Goal: Information Seeking & Learning: Learn about a topic

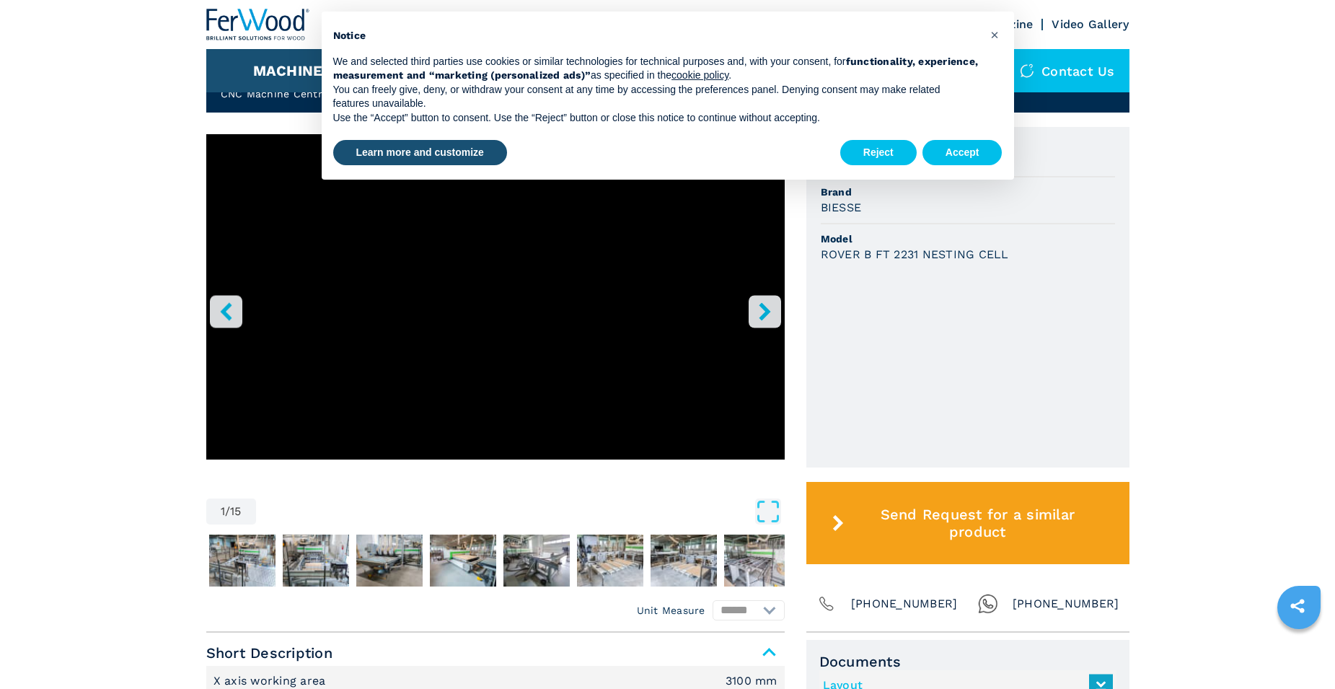
scroll to position [433, 0]
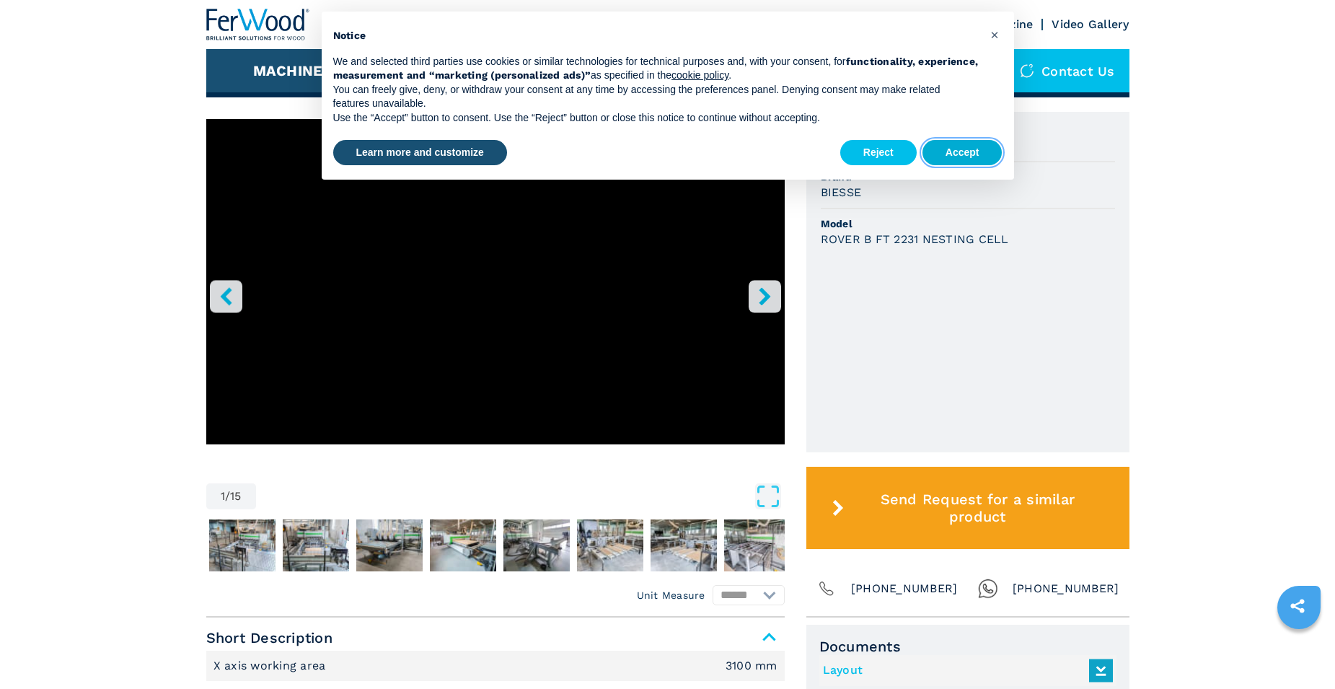
click at [972, 156] on button "Accept" at bounding box center [963, 153] width 80 height 26
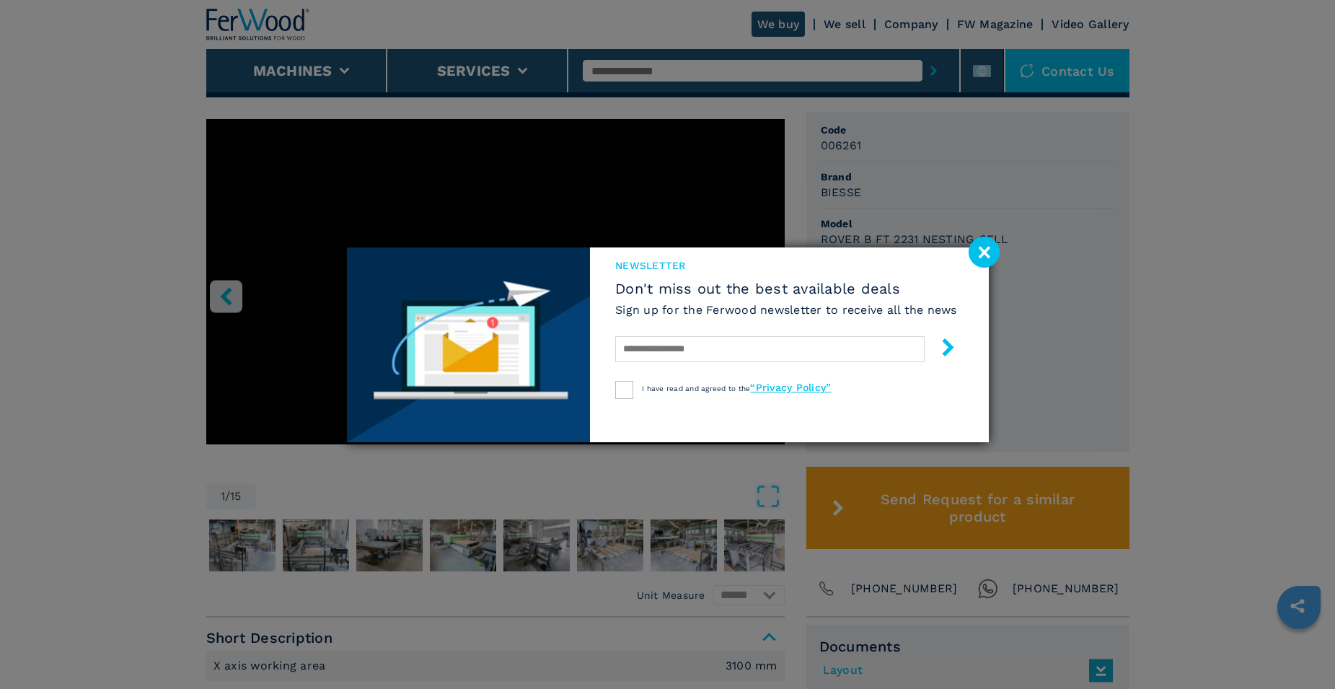
click at [993, 254] on image at bounding box center [984, 252] width 31 height 31
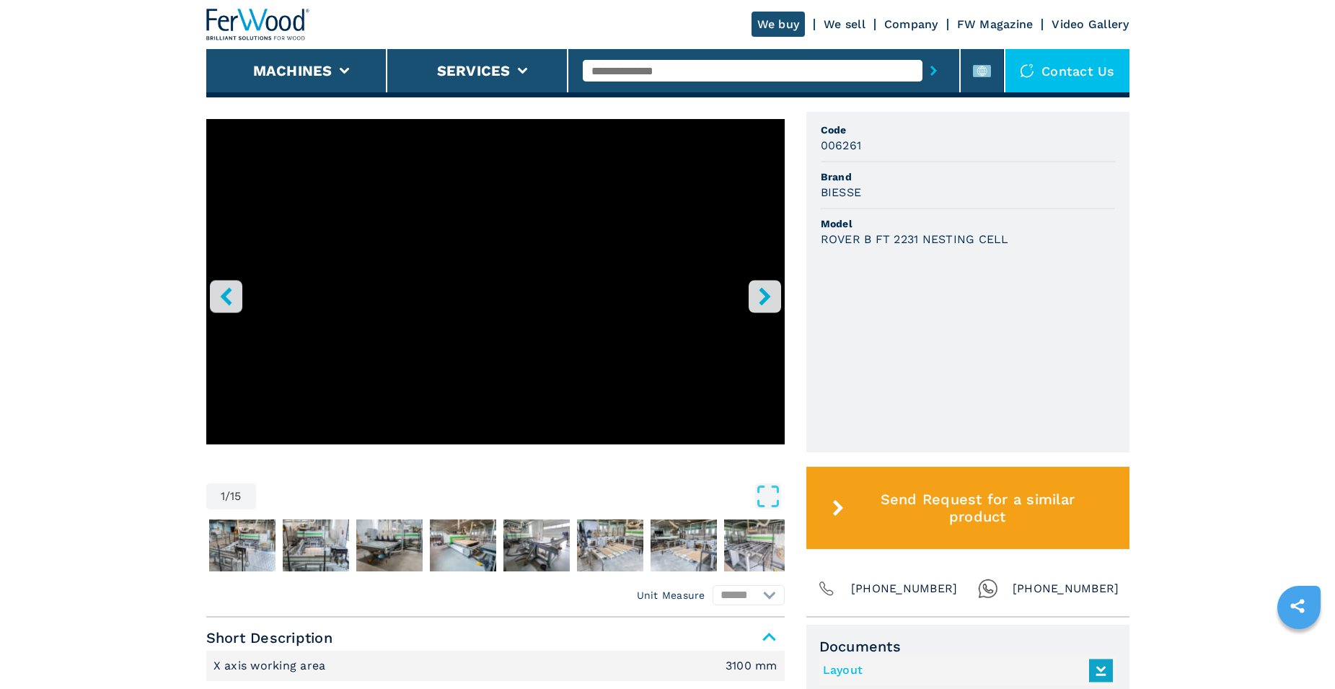
click at [762, 285] on button "right-button" at bounding box center [765, 296] width 32 height 32
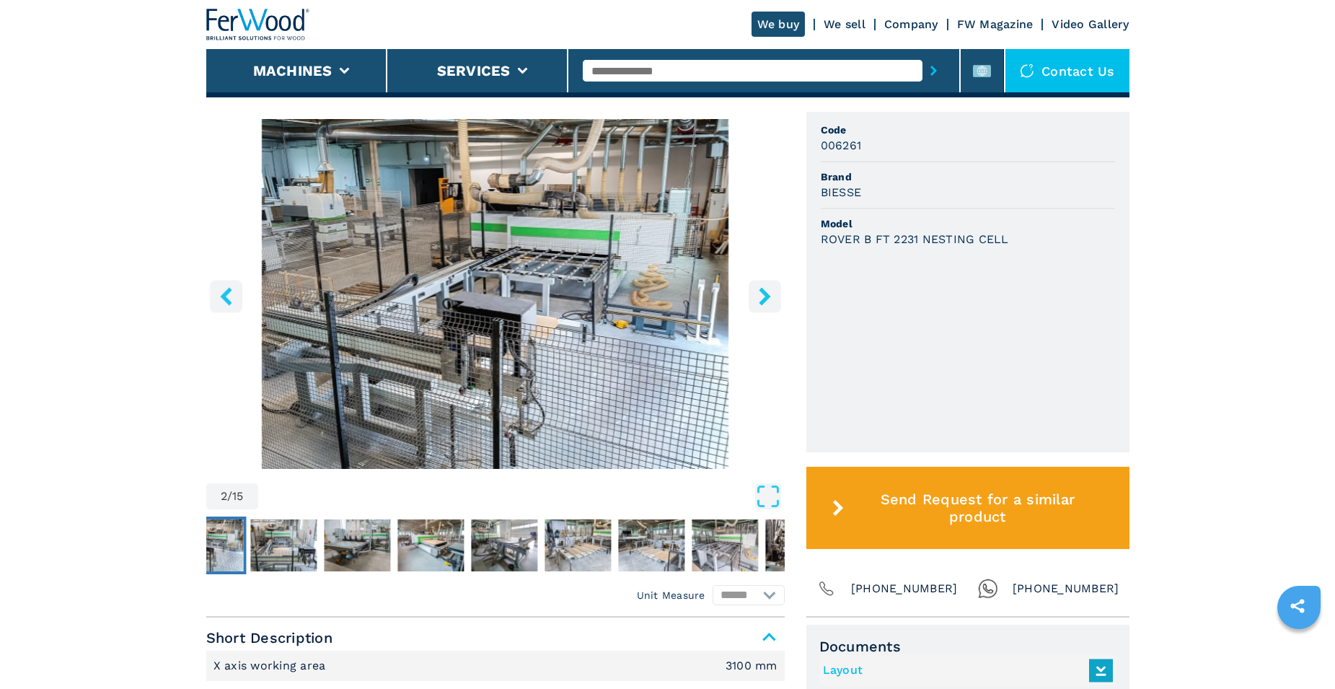
click at [762, 285] on button "right-button" at bounding box center [765, 296] width 32 height 32
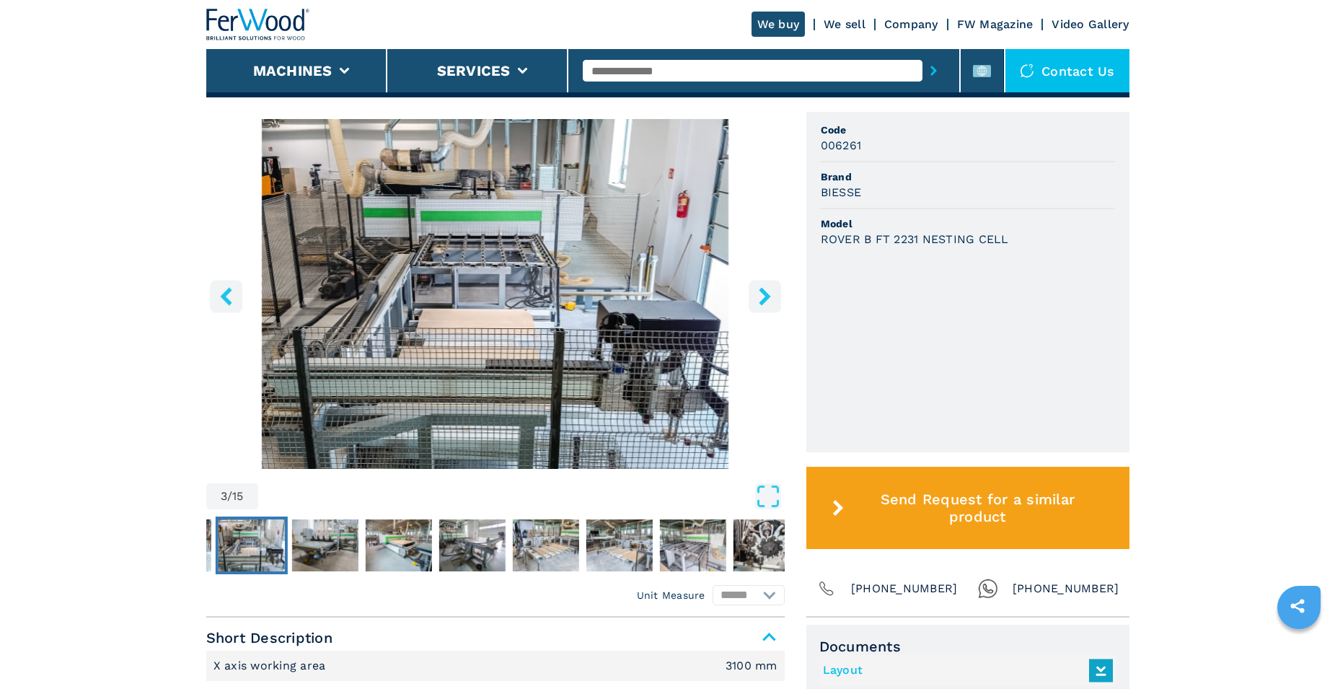
click at [762, 285] on button "right-button" at bounding box center [765, 296] width 32 height 32
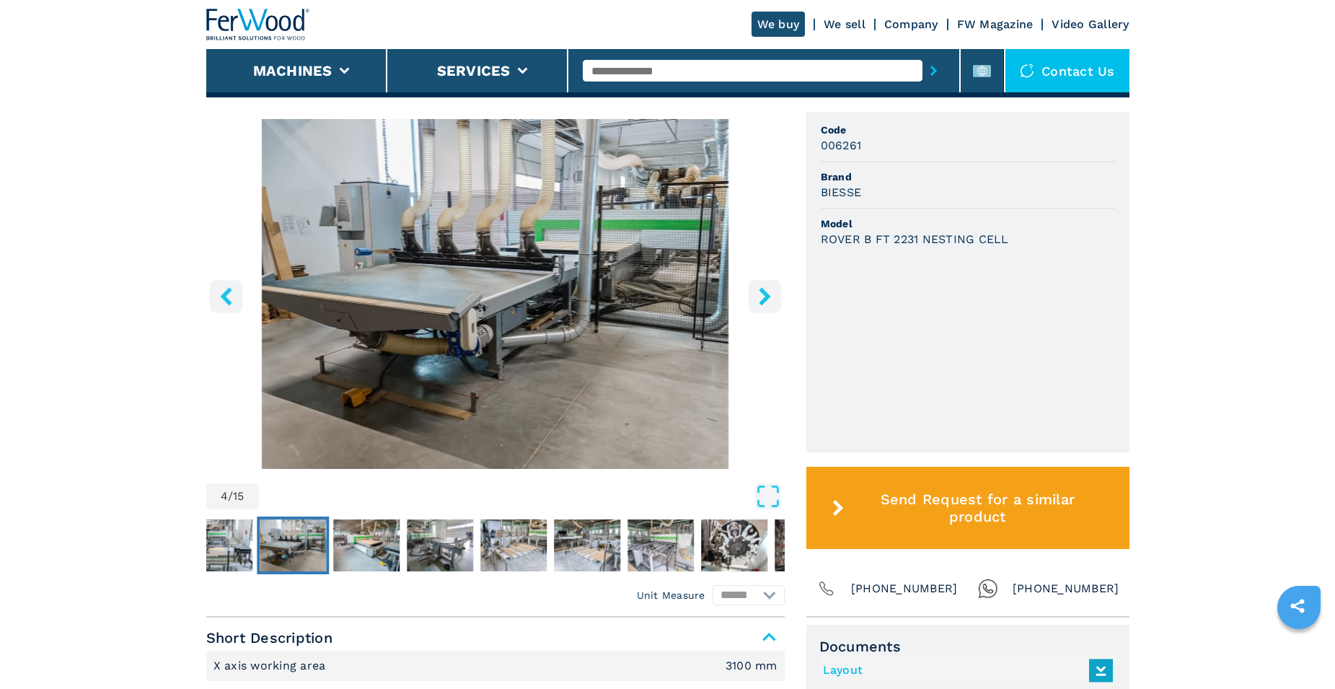
click at [762, 285] on button "right-button" at bounding box center [765, 296] width 32 height 32
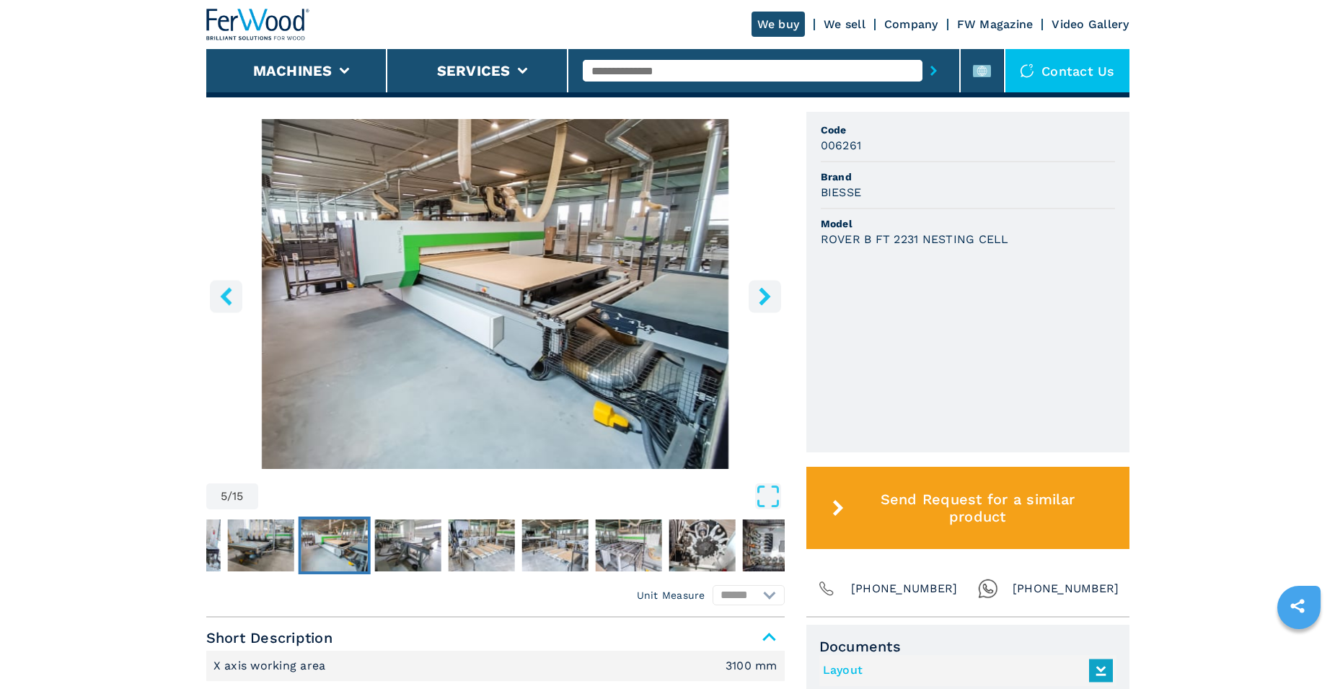
click at [762, 285] on button "right-button" at bounding box center [765, 296] width 32 height 32
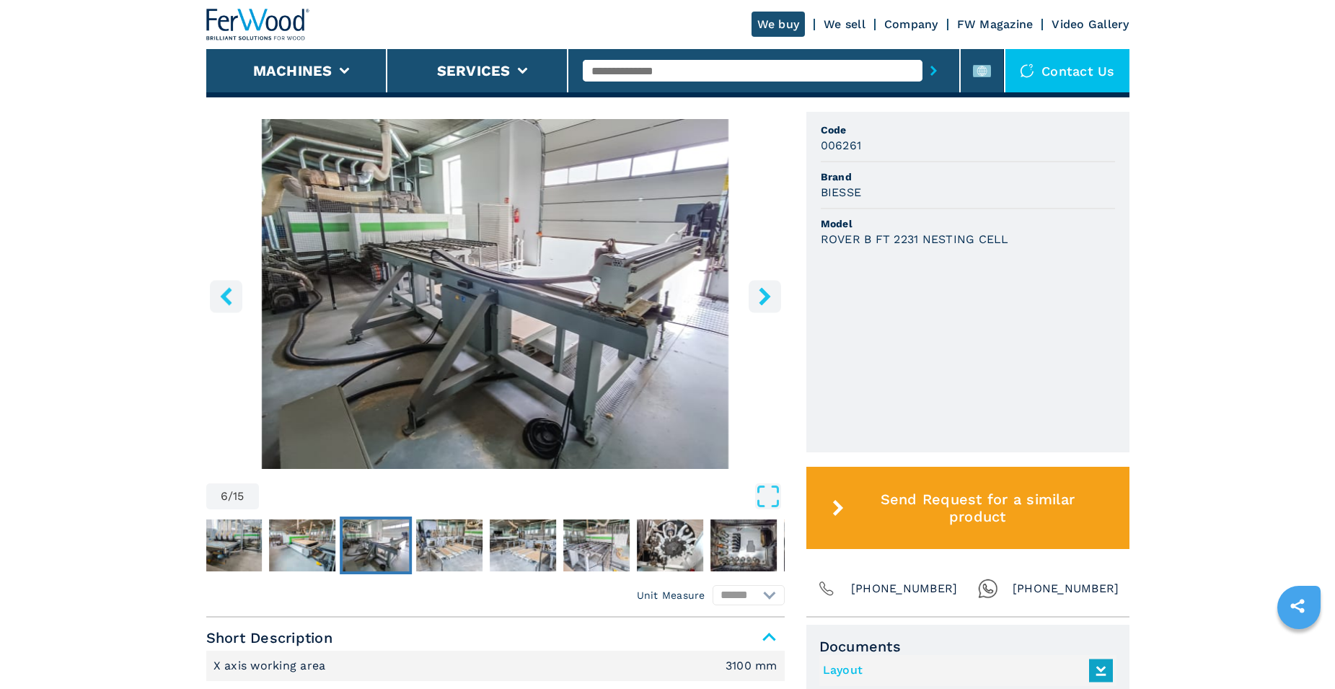
click at [762, 285] on button "right-button" at bounding box center [765, 296] width 32 height 32
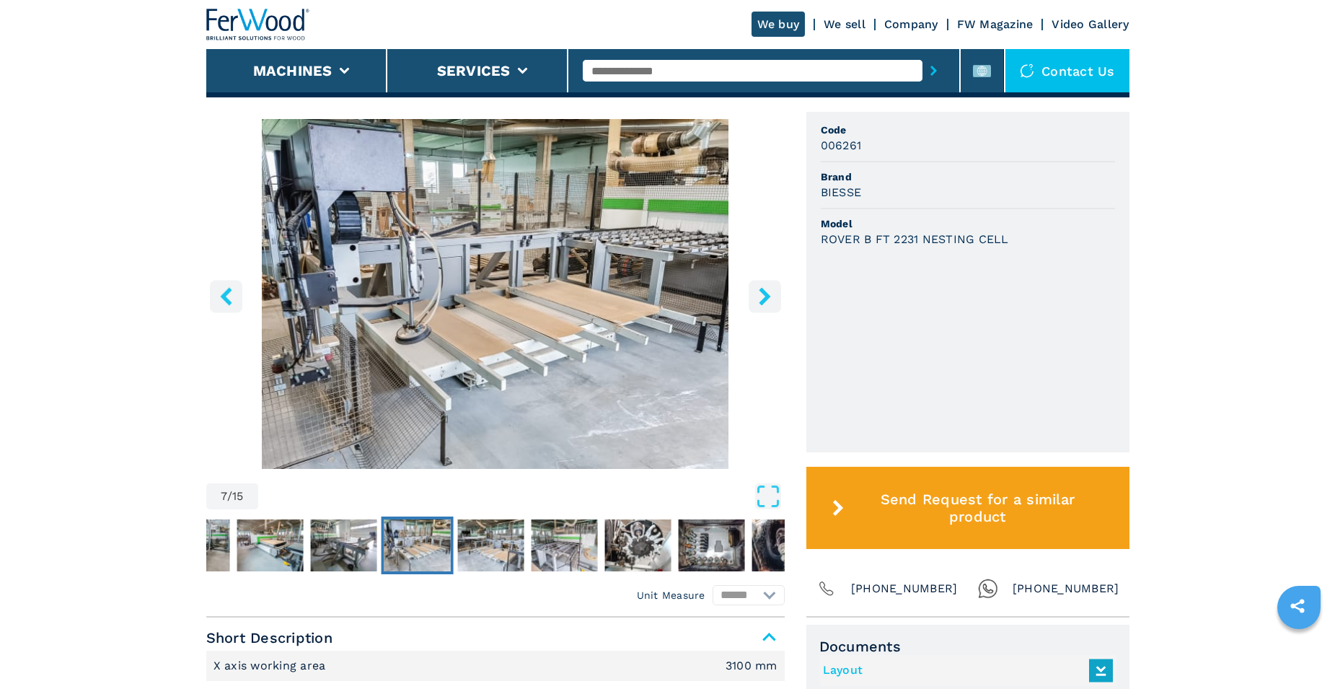
click at [762, 285] on button "right-button" at bounding box center [765, 296] width 32 height 32
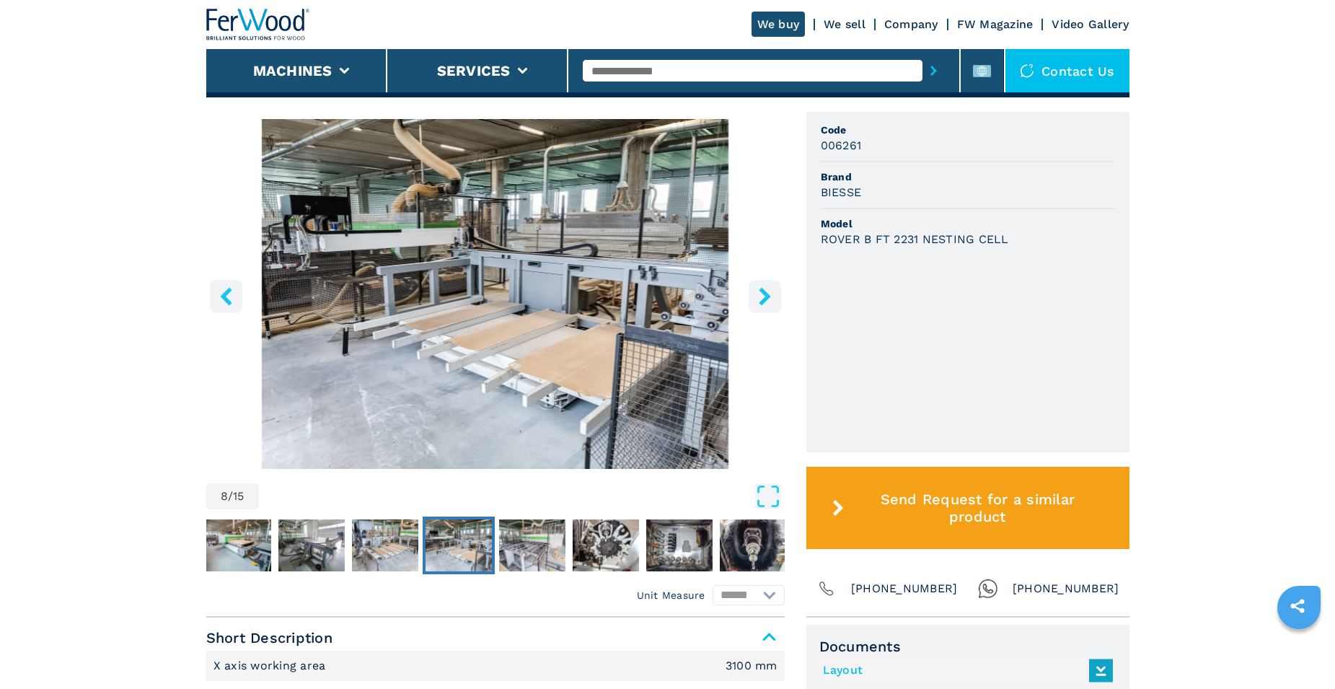
click at [762, 285] on button "right-button" at bounding box center [765, 296] width 32 height 32
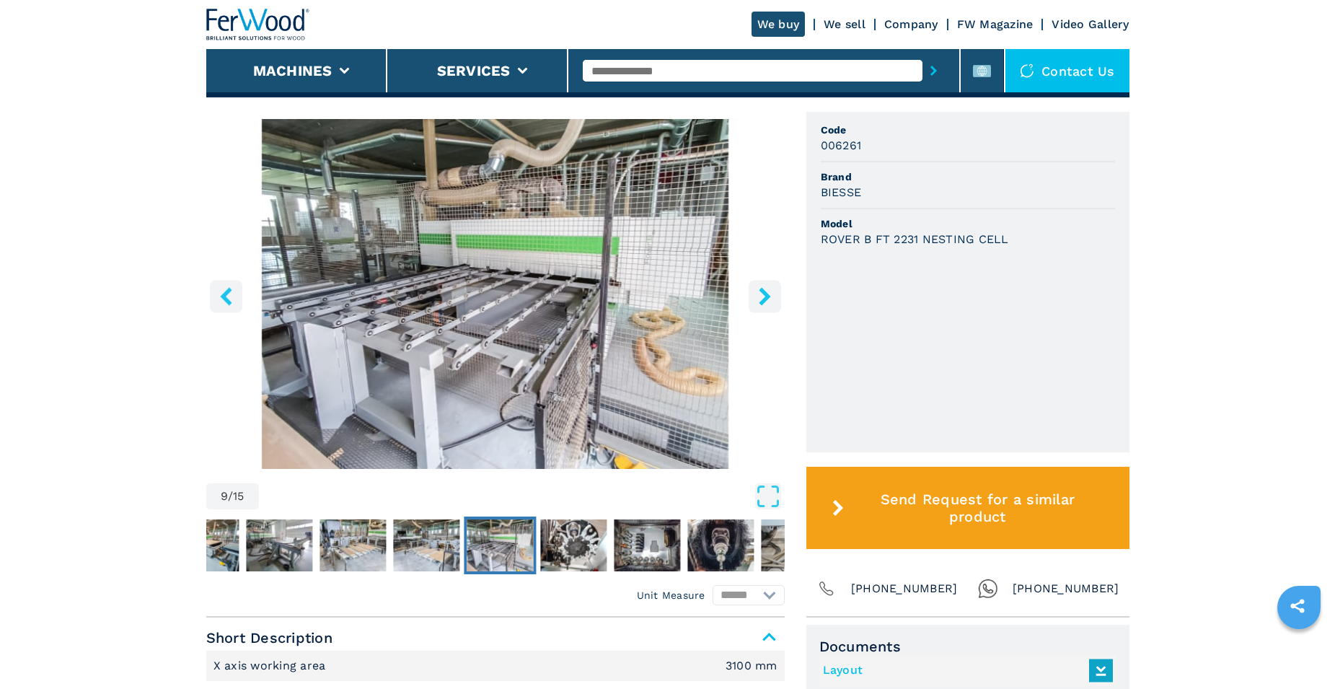
click at [762, 285] on button "right-button" at bounding box center [765, 296] width 32 height 32
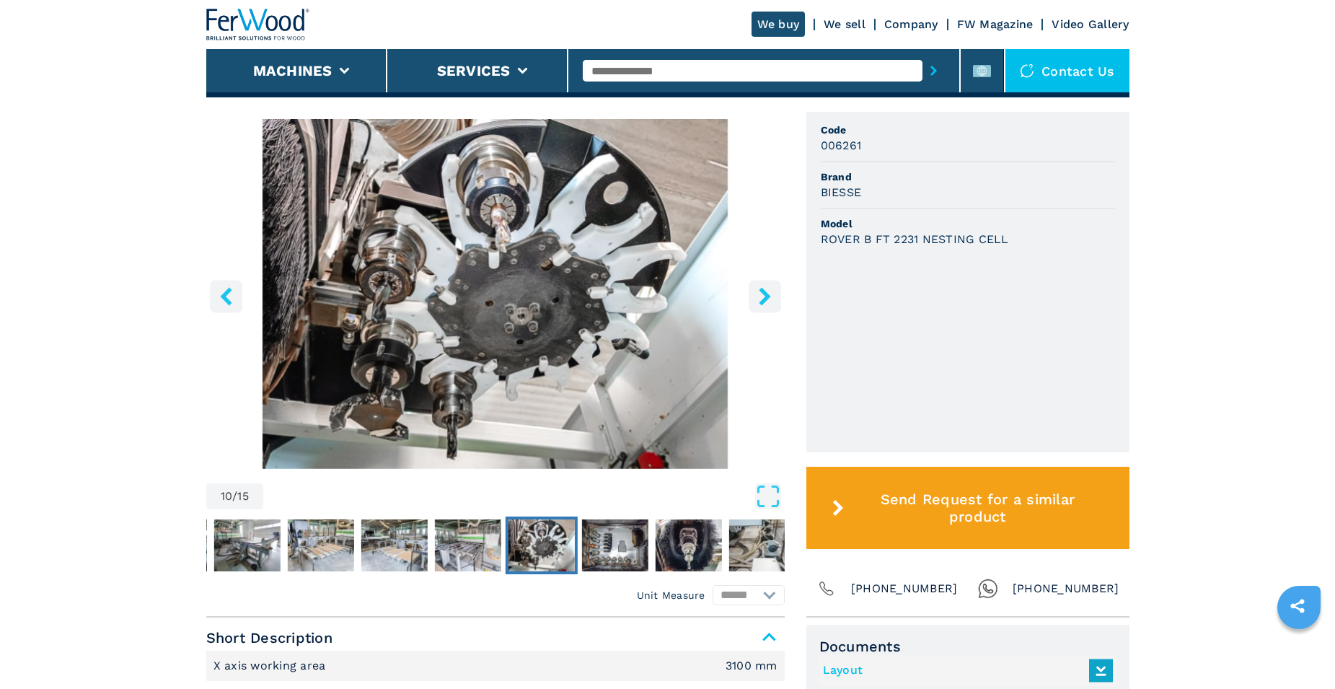
click at [762, 285] on button "right-button" at bounding box center [765, 296] width 32 height 32
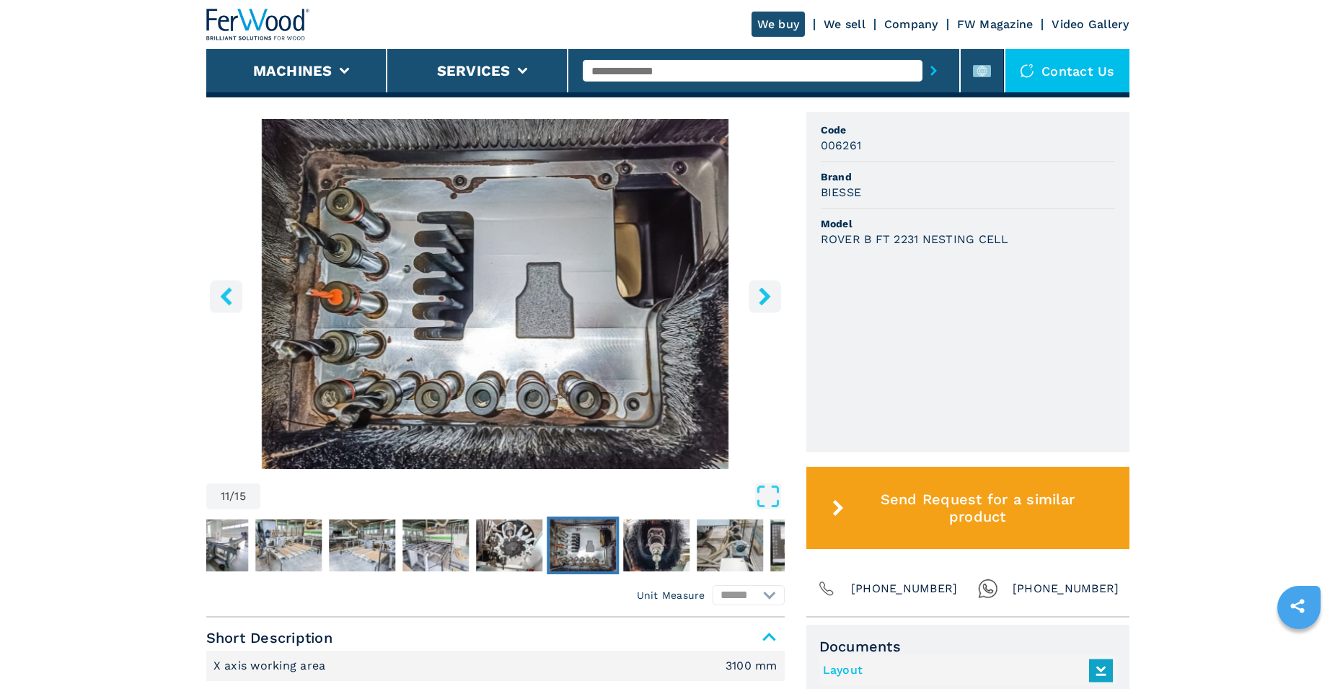
click at [762, 285] on button "right-button" at bounding box center [765, 296] width 32 height 32
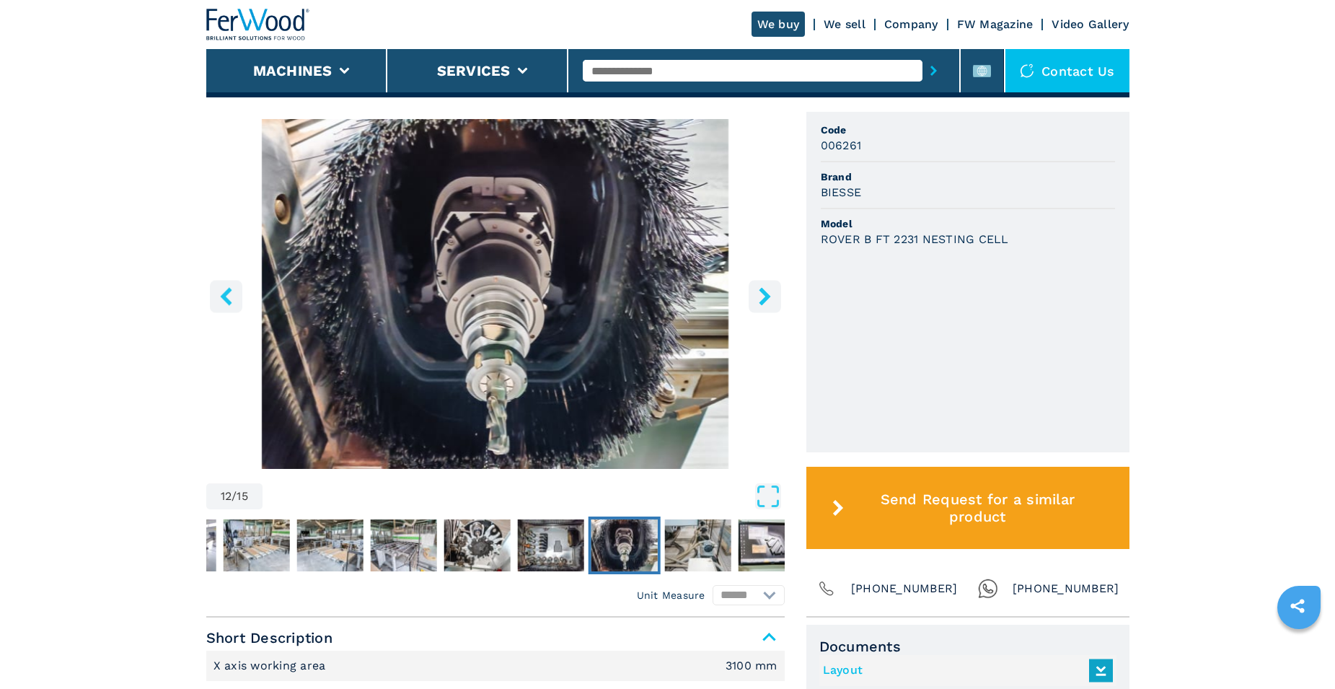
click at [762, 285] on button "right-button" at bounding box center [765, 296] width 32 height 32
